Goal: Register for event/course

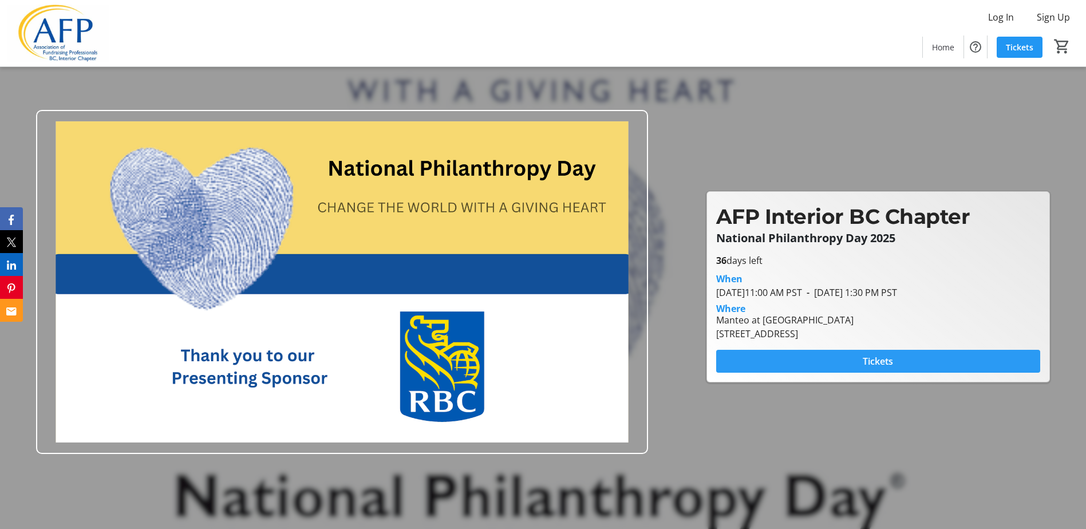
click at [857, 355] on span at bounding box center [878, 361] width 324 height 27
click at [827, 365] on span at bounding box center [878, 361] width 324 height 27
